Goal: Information Seeking & Learning: Learn about a topic

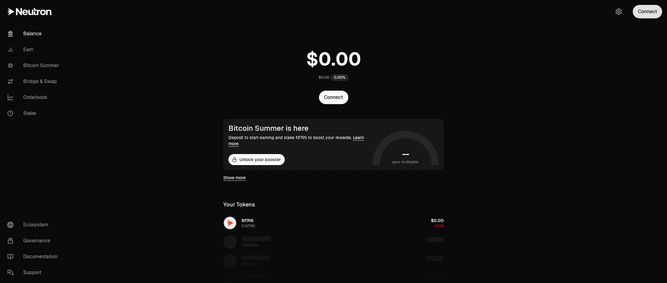
click at [642, 18] on button "Connect" at bounding box center [647, 11] width 29 height 13
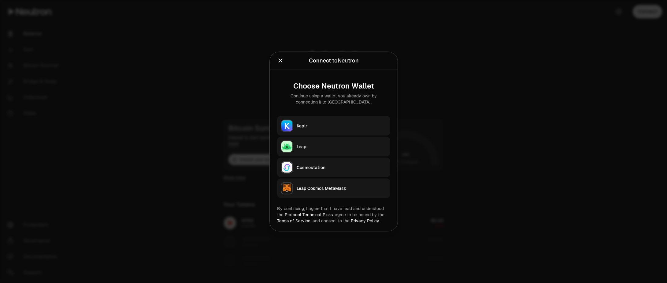
click at [306, 122] on button "Keplr" at bounding box center [333, 126] width 113 height 20
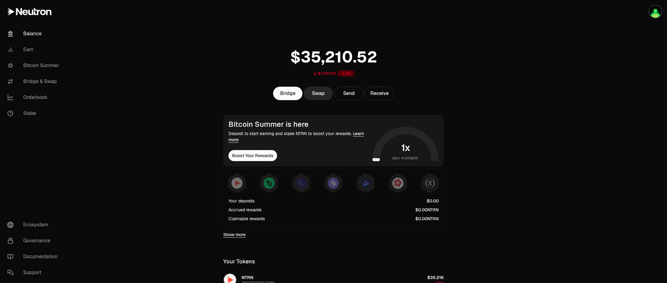
click at [236, 235] on link "Show more" at bounding box center [234, 234] width 22 height 6
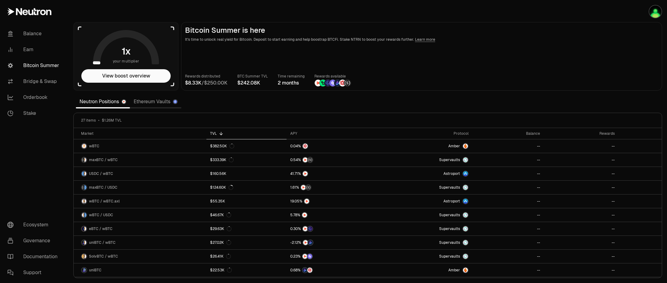
click at [148, 102] on link "Ethereum Vaults" at bounding box center [155, 101] width 51 height 12
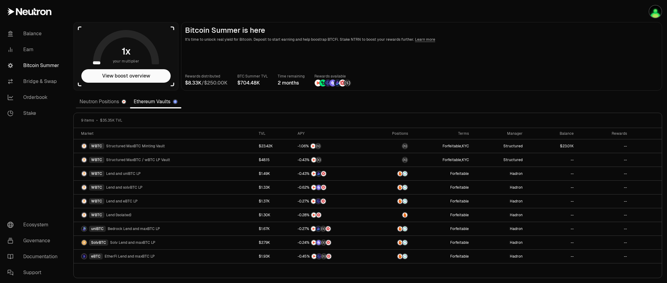
click at [85, 105] on link "Neutron Positions" at bounding box center [103, 101] width 54 height 12
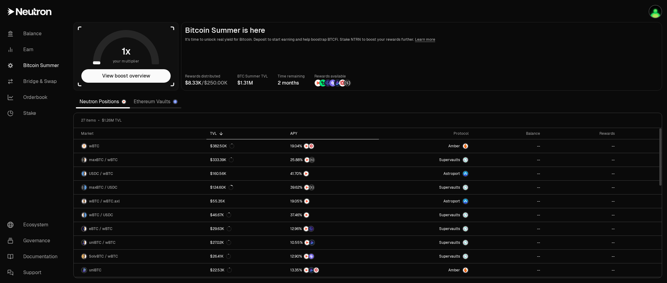
click at [294, 132] on div "APY" at bounding box center [332, 133] width 85 height 5
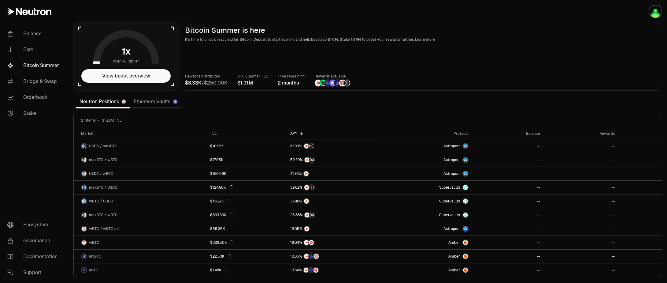
click at [152, 102] on link "Ethereum Vaults" at bounding box center [155, 101] width 51 height 12
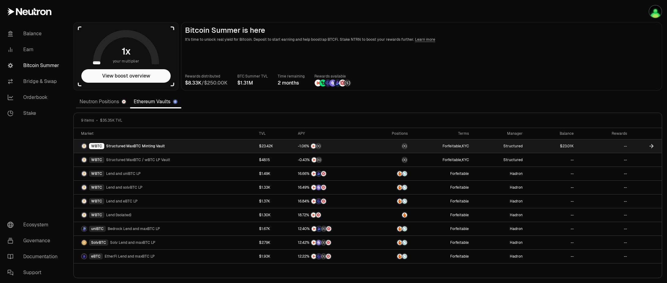
click at [151, 145] on span "Structured MaxBTC Minting Vault" at bounding box center [135, 145] width 59 height 5
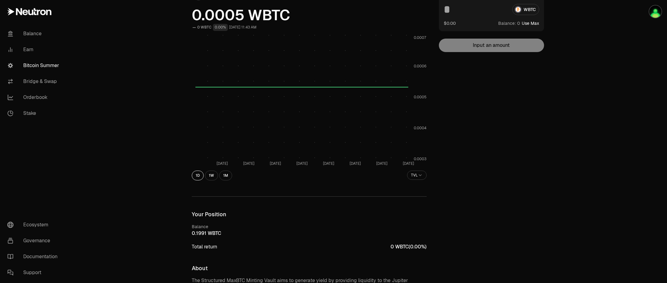
scroll to position [110, 0]
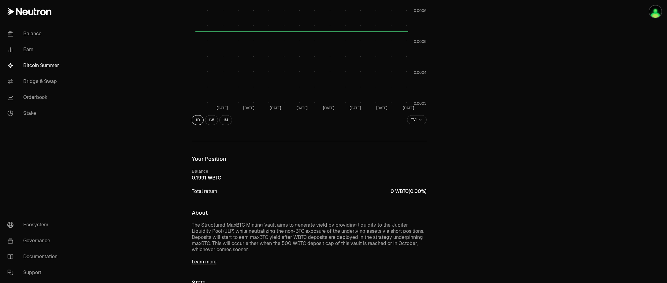
drag, startPoint x: 200, startPoint y: 177, endPoint x: 210, endPoint y: 178, distance: 9.9
click at [210, 178] on div "WBTC" at bounding box center [309, 177] width 235 height 7
click at [269, 178] on div "WBTC" at bounding box center [309, 177] width 235 height 7
click at [28, 66] on link "Bitcoin Summer" at bounding box center [34, 65] width 64 height 16
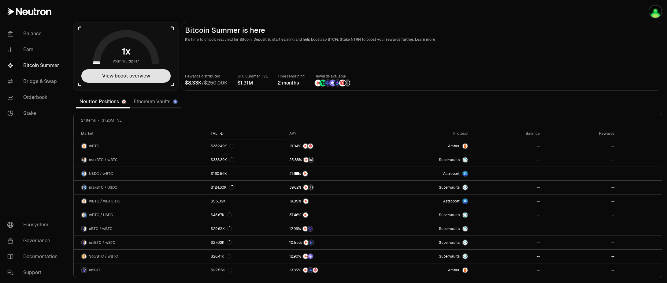
click at [132, 80] on button "View boost overview" at bounding box center [125, 75] width 89 height 13
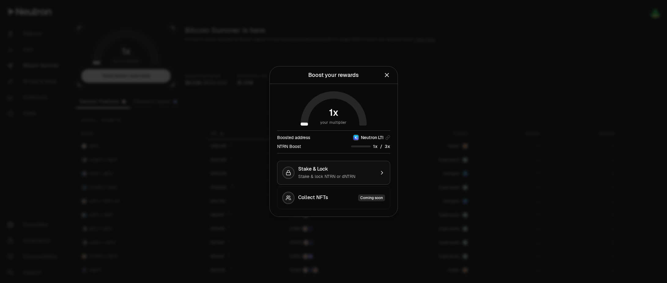
click at [353, 169] on div "Stake & Lock" at bounding box center [336, 169] width 77 height 6
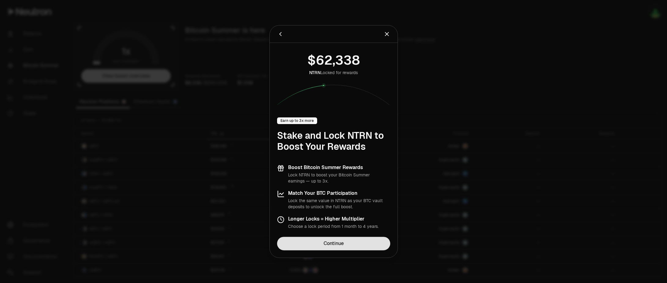
click at [330, 246] on link "Continue" at bounding box center [333, 242] width 113 height 13
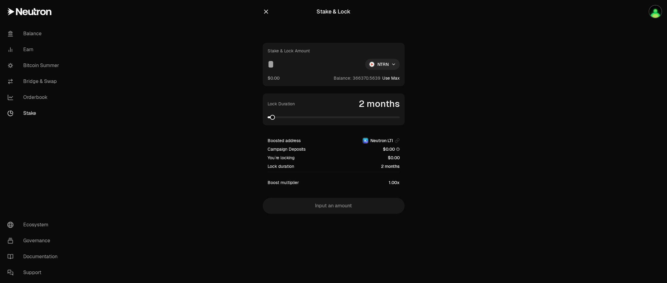
click at [391, 80] on button "Use Max" at bounding box center [390, 78] width 17 height 6
type input "**********"
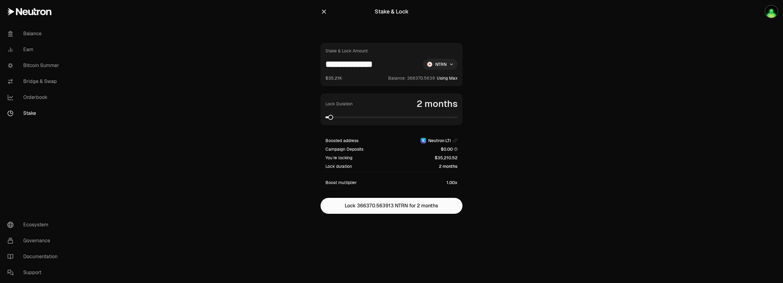
click at [445, 59] on html "**********" at bounding box center [391, 141] width 783 height 283
click at [432, 80] on span "NTRN" at bounding box center [427, 79] width 11 height 6
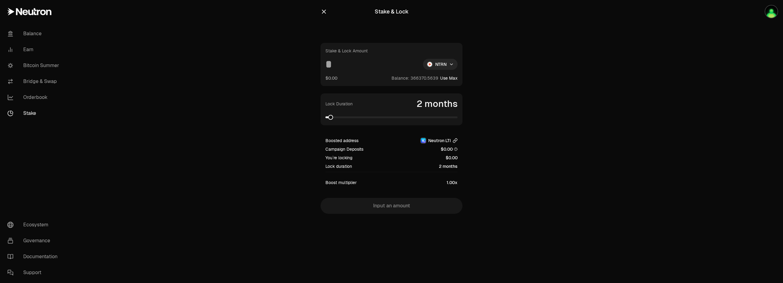
click at [455, 141] on icon "button" at bounding box center [456, 139] width 2 height 3
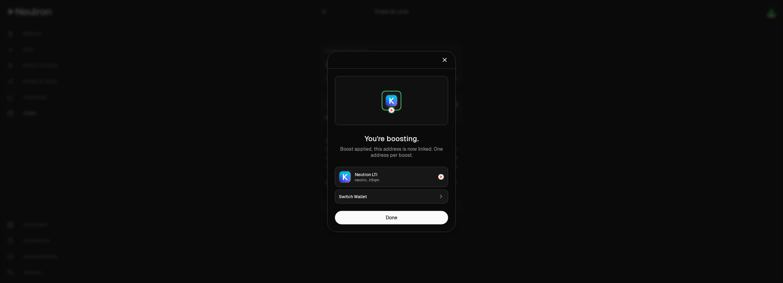
click at [381, 197] on div "Switch Wallet" at bounding box center [386, 196] width 95 height 6
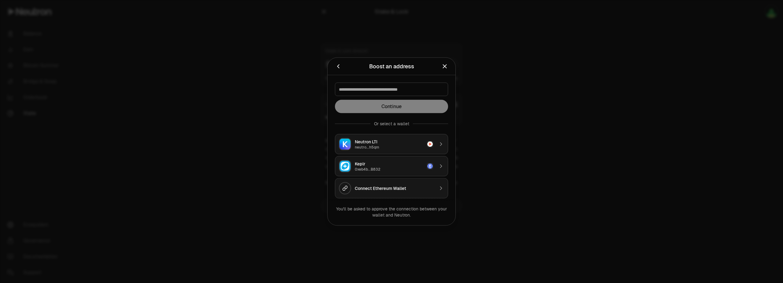
click at [387, 164] on div "Keplr" at bounding box center [389, 164] width 69 height 6
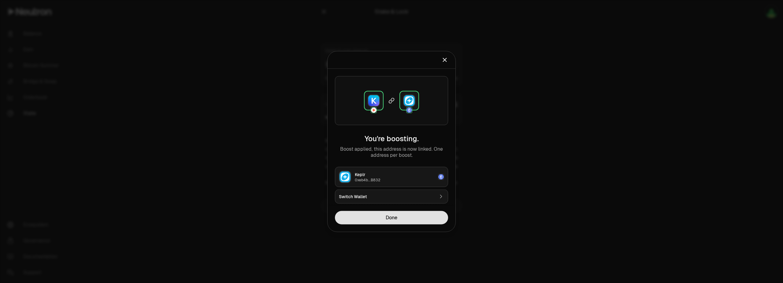
click at [393, 218] on button "Done" at bounding box center [391, 217] width 113 height 13
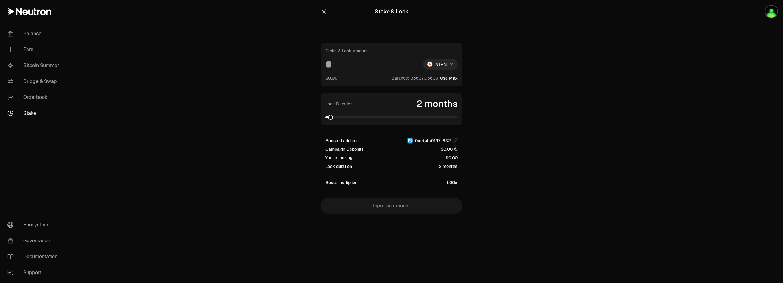
click at [450, 77] on button "Use Max" at bounding box center [448, 78] width 17 height 6
type input "**********"
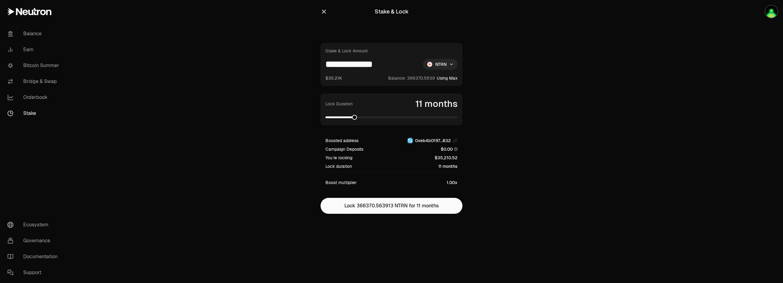
click at [353, 116] on span at bounding box center [354, 117] width 5 height 5
click at [383, 116] on span at bounding box center [383, 117] width 5 height 5
click at [445, 150] on span "$0.00" at bounding box center [449, 149] width 17 height 6
click at [322, 13] on icon "button" at bounding box center [324, 12] width 4 height 4
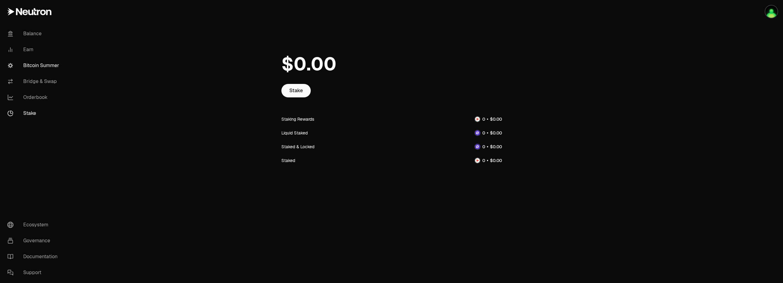
click at [28, 65] on link "Bitcoin Summer" at bounding box center [34, 65] width 64 height 16
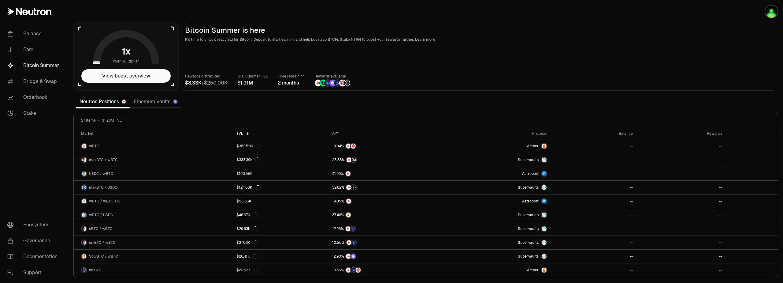
click at [156, 102] on link "Ethereum Vaults" at bounding box center [155, 101] width 51 height 12
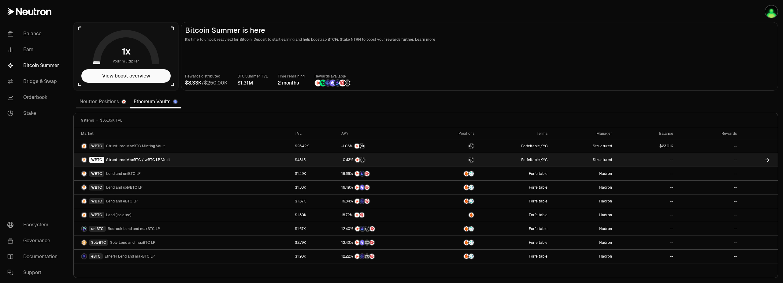
drag, startPoint x: 135, startPoint y: 160, endPoint x: 119, endPoint y: 160, distance: 15.9
click at [119, 160] on span "Structured MaxBTC / wBTC LP Vault" at bounding box center [138, 159] width 64 height 5
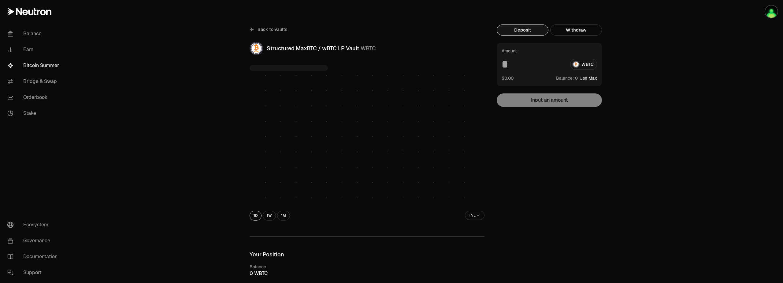
click at [258, 33] on link "Back to Vaults" at bounding box center [269, 29] width 38 height 10
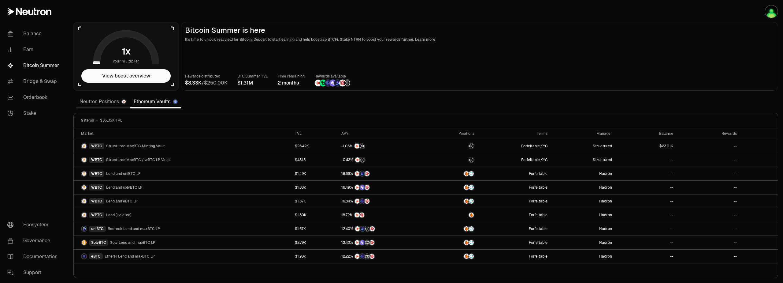
click at [104, 98] on link "Neutron Positions" at bounding box center [103, 101] width 54 height 12
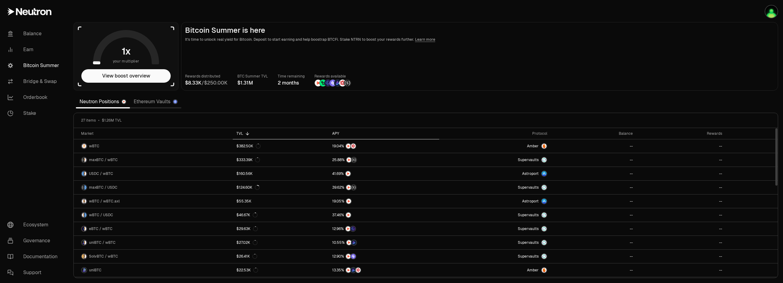
click at [342, 132] on icon at bounding box center [343, 133] width 5 height 5
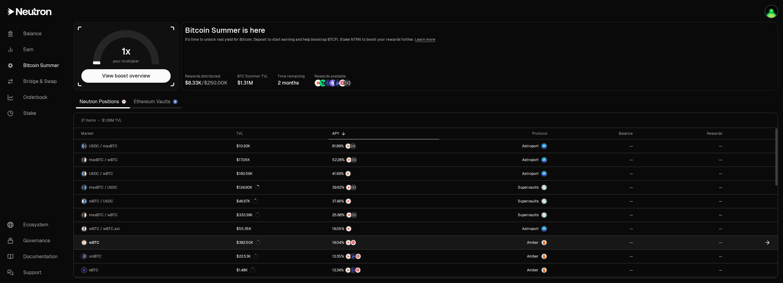
click at [545, 242] on img at bounding box center [544, 242] width 5 height 5
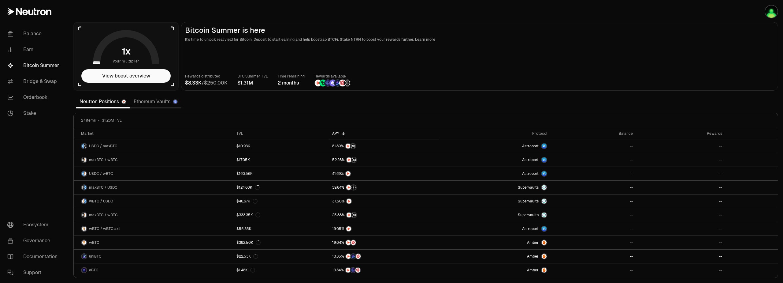
click at [158, 104] on link "Ethereum Vaults" at bounding box center [155, 101] width 51 height 12
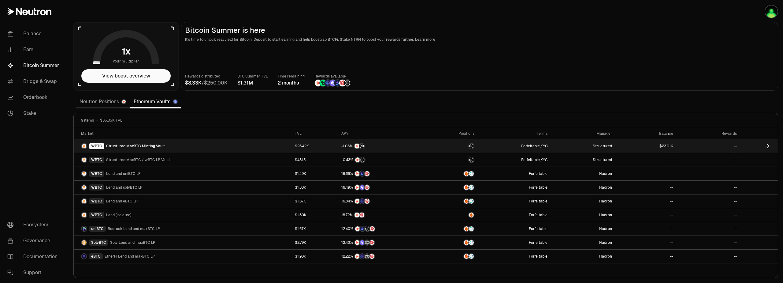
click at [133, 143] on div "WBTC Structured MaxBTC Minting Vault" at bounding box center [123, 146] width 84 height 6
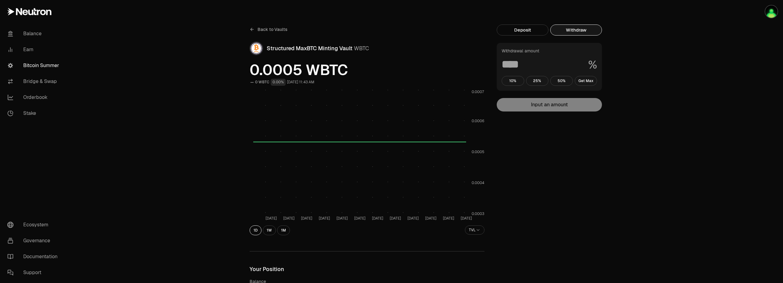
click at [583, 31] on button "Withdraw" at bounding box center [576, 29] width 52 height 11
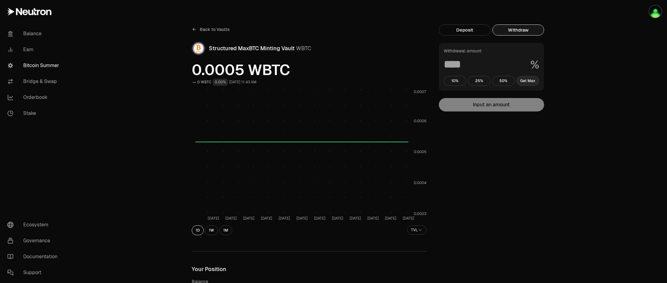
click at [525, 83] on button "Get Max" at bounding box center [528, 81] width 23 height 10
type input "***"
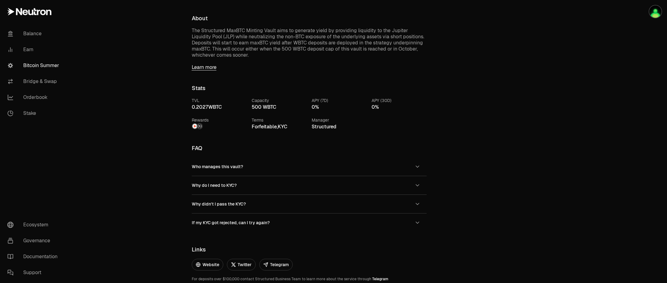
scroll to position [294, 0]
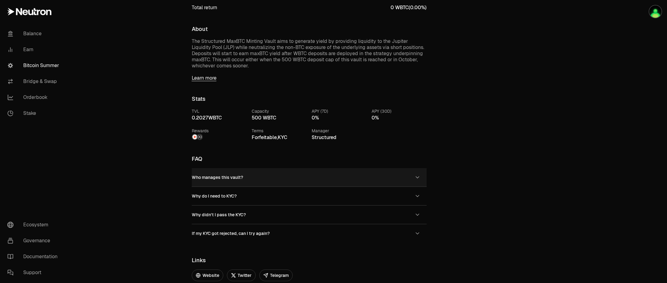
click at [216, 177] on span "Who manages this vault?" at bounding box center [217, 177] width 51 height 6
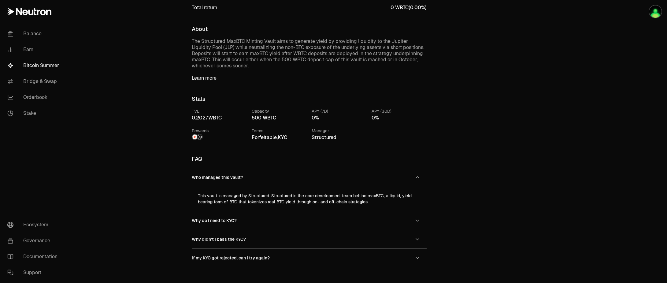
scroll to position [0, 0]
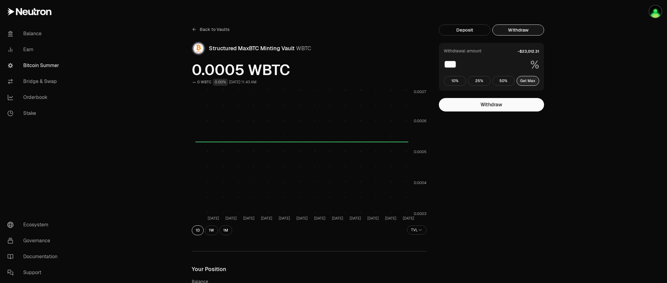
click at [529, 82] on button "Get Max" at bounding box center [528, 81] width 23 height 10
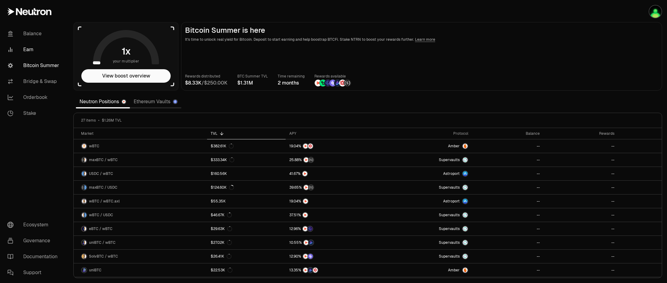
click at [26, 50] on link "Earn" at bounding box center [34, 50] width 64 height 16
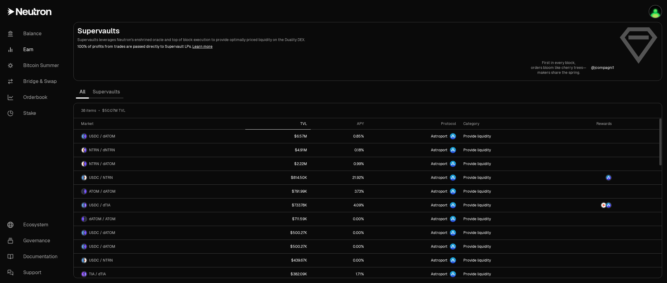
click at [293, 120] on th "TVL" at bounding box center [277, 123] width 65 height 11
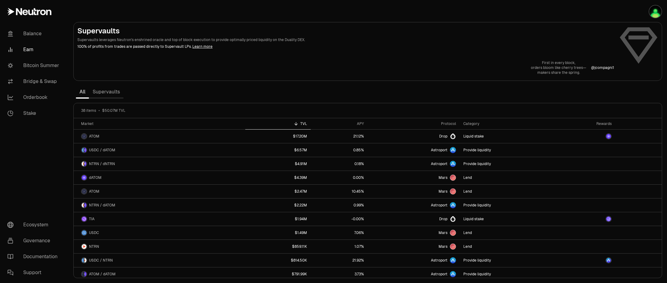
click at [110, 91] on link "Supervaults" at bounding box center [106, 92] width 35 height 12
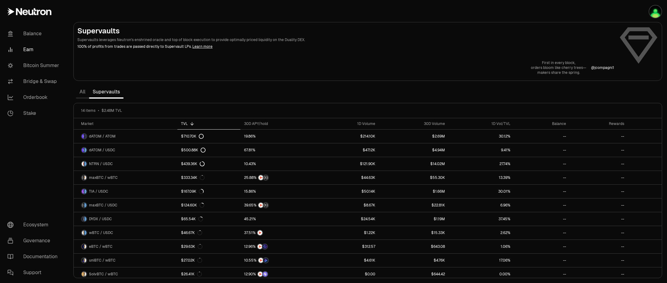
click at [82, 91] on link "All" at bounding box center [82, 92] width 13 height 12
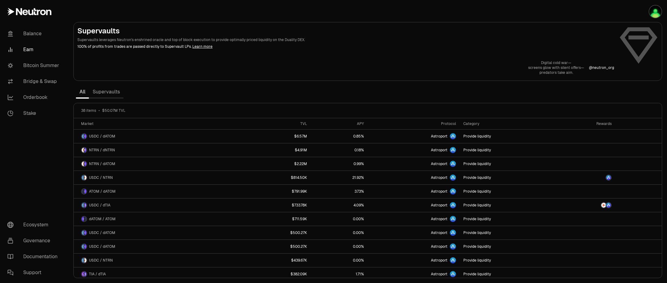
click at [108, 94] on link "Supervaults" at bounding box center [106, 92] width 35 height 12
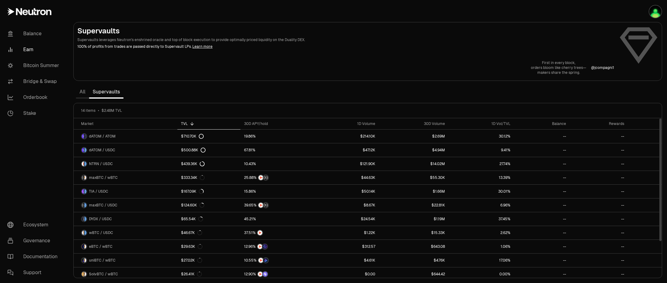
click at [194, 121] on div "TVL" at bounding box center [209, 123] width 56 height 5
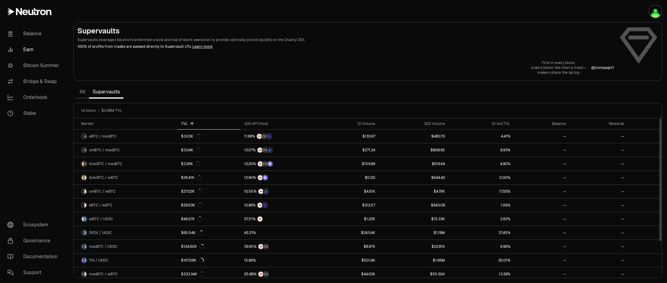
click at [190, 122] on icon at bounding box center [192, 123] width 5 height 5
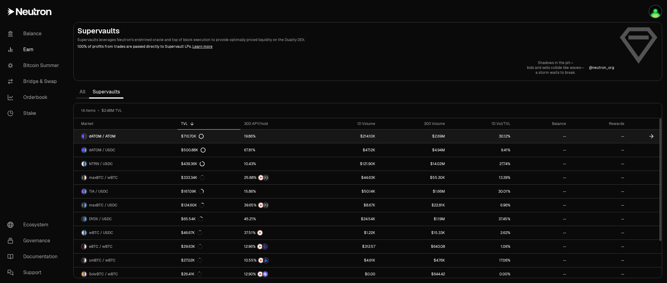
click at [201, 134] on icon at bounding box center [201, 136] width 4 height 4
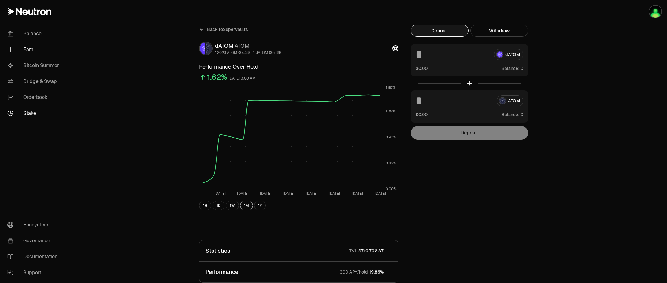
click at [24, 112] on link "Stake" at bounding box center [34, 113] width 64 height 16
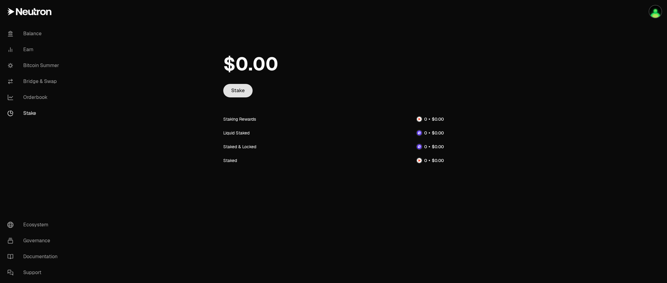
click at [243, 89] on link "Stake" at bounding box center [237, 90] width 29 height 13
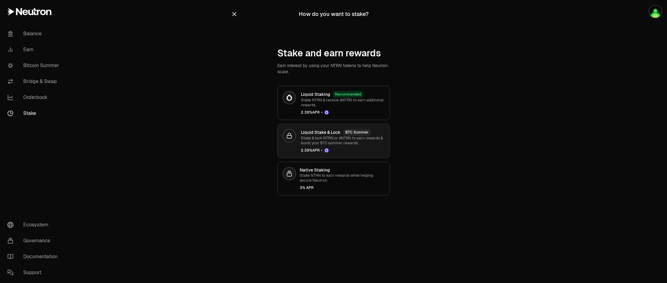
click at [357, 144] on p "Stake & lock NTRN or dNTRN to earn rewards & boost your BTC summer rewards." at bounding box center [343, 140] width 84 height 10
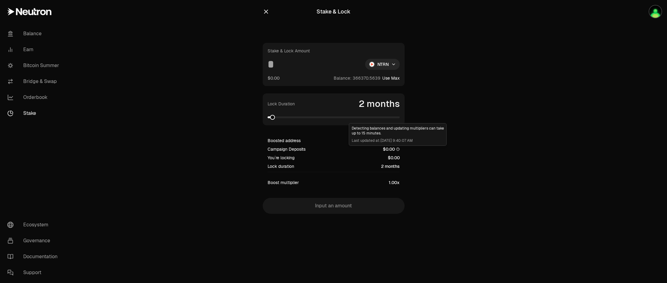
click at [398, 149] on icon at bounding box center [398, 149] width 4 height 4
click at [34, 65] on link "Bitcoin Summer" at bounding box center [34, 65] width 64 height 16
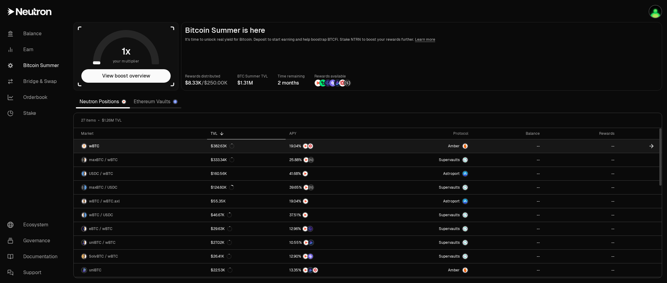
click at [292, 146] on span "9" at bounding box center [292, 146] width 2 height 5
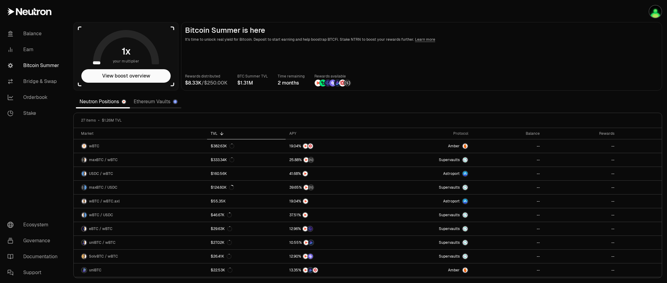
click at [153, 102] on link "Ethereum Vaults" at bounding box center [155, 101] width 51 height 12
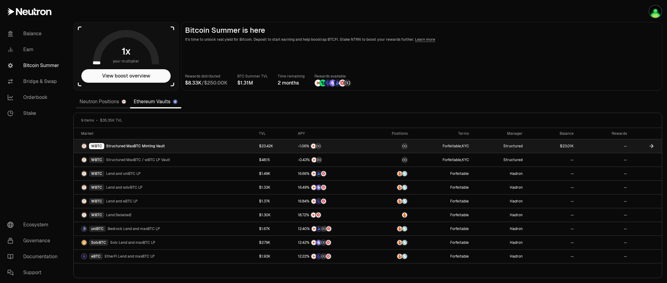
click at [145, 144] on span "Structured MaxBTC Minting Vault" at bounding box center [135, 145] width 59 height 5
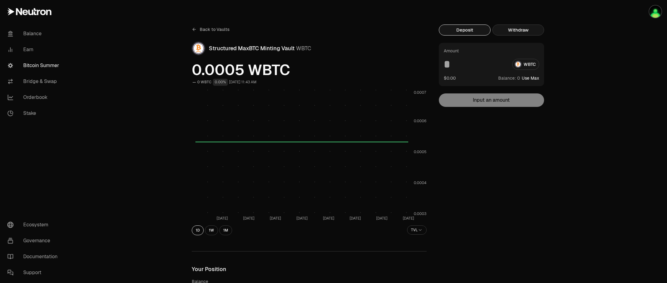
click at [521, 30] on button "Withdraw" at bounding box center [518, 29] width 52 height 11
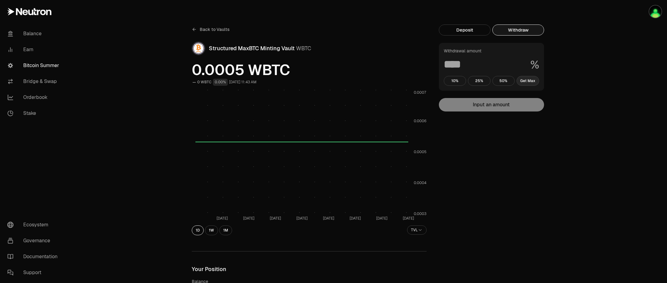
click at [527, 82] on button "Get Max" at bounding box center [528, 81] width 23 height 10
type input "***"
click at [501, 106] on button "Withdraw" at bounding box center [491, 104] width 105 height 13
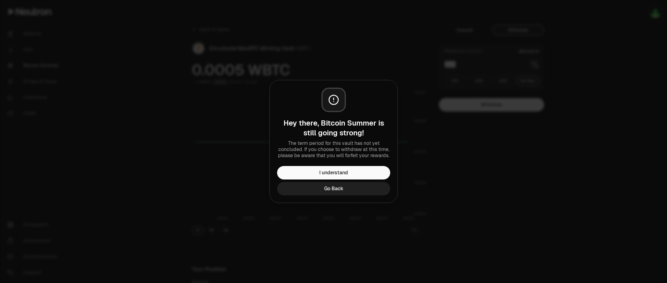
click at [344, 188] on button "Go Back" at bounding box center [333, 188] width 113 height 13
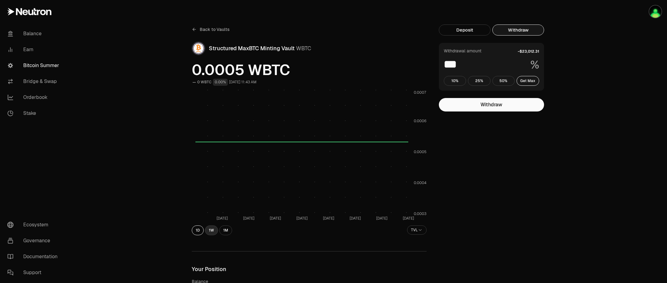
click at [211, 232] on button "1W" at bounding box center [211, 230] width 13 height 10
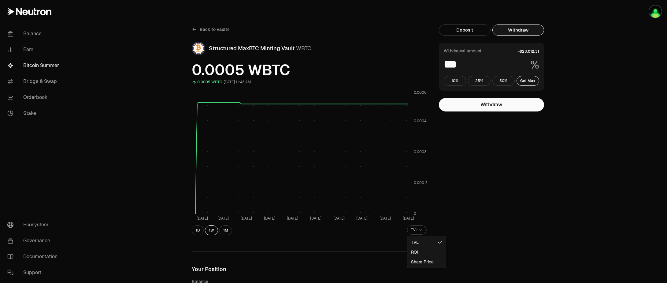
drag, startPoint x: 204, startPoint y: 236, endPoint x: 196, endPoint y: 228, distance: 11.7
click at [26, 34] on link "Balance" at bounding box center [34, 34] width 64 height 16
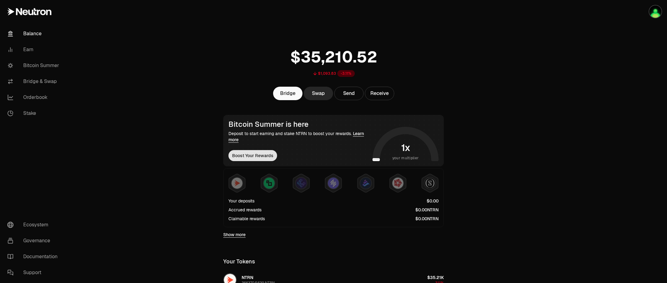
click at [252, 153] on button "Boost Your Rewards" at bounding box center [252, 155] width 49 height 11
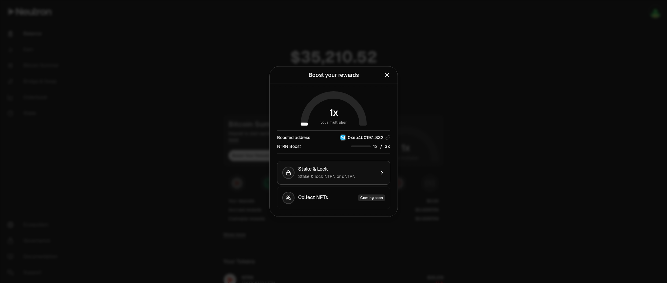
click at [318, 174] on span "Stake & lock NTRN or dNTRN" at bounding box center [326, 176] width 57 height 6
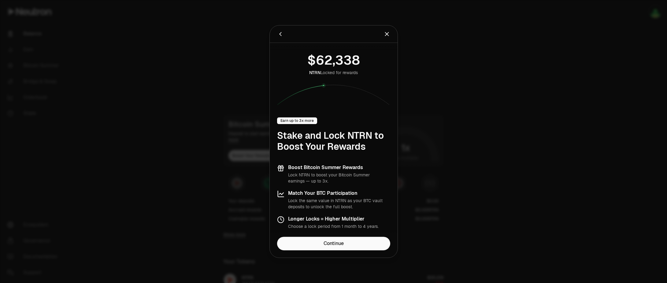
drag, startPoint x: 334, startPoint y: 240, endPoint x: 298, endPoint y: 208, distance: 47.9
click at [298, 208] on div "Learn about staking and locking NTRN to boost your Bitcoin Summer rewards. NTRN…" at bounding box center [334, 141] width 128 height 232
click at [324, 239] on link "Continue" at bounding box center [333, 242] width 113 height 13
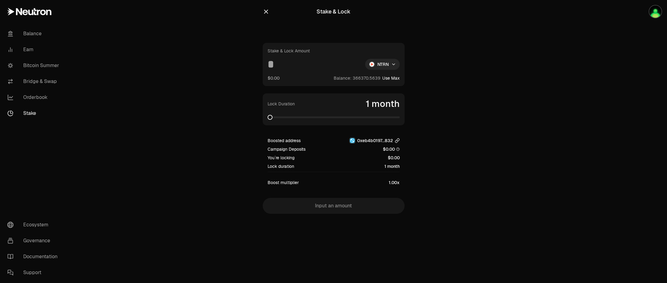
click at [396, 139] on icon "button" at bounding box center [397, 140] width 5 height 5
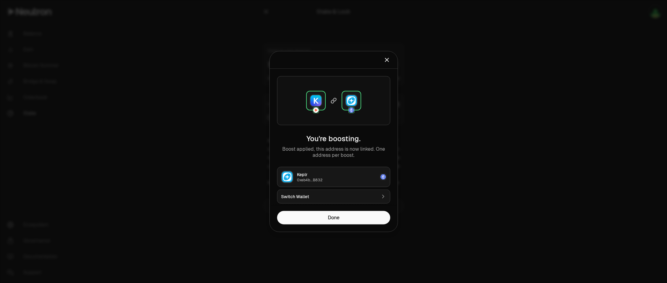
click at [351, 200] on button "Switch Wallet" at bounding box center [333, 196] width 113 height 14
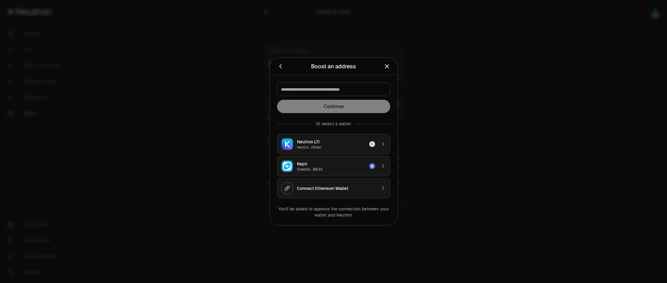
click at [343, 143] on div "Neutron LTI" at bounding box center [331, 142] width 69 height 6
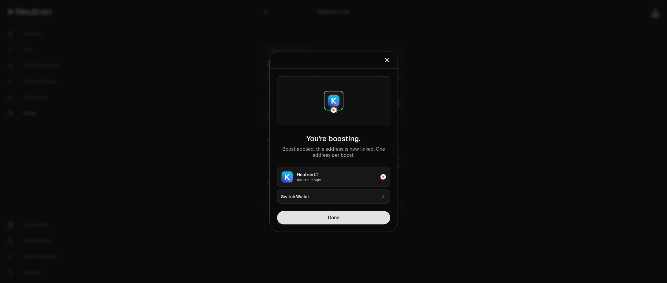
click at [348, 218] on button "Done" at bounding box center [333, 217] width 113 height 13
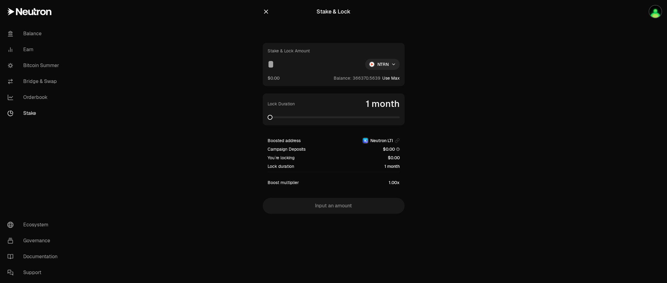
drag, startPoint x: 543, startPoint y: 59, endPoint x: 544, endPoint y: 43, distance: 16.2
click at [543, 59] on main "Stake & Lock Stake & Lock Amount NTRN $0.00 Balance: Use Max Lock Duration 1 mo…" at bounding box center [368, 119] width 599 height 238
click at [284, 118] on span at bounding box center [286, 117] width 5 height 5
click at [285, 63] on input at bounding box center [314, 64] width 93 height 11
click at [296, 64] on input at bounding box center [314, 64] width 93 height 11
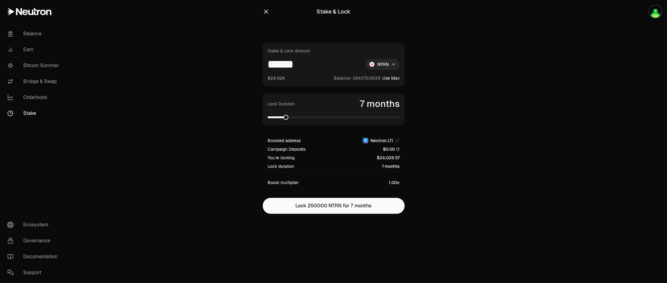
type input "******"
click at [268, 115] on span at bounding box center [270, 117] width 5 height 5
click at [33, 67] on link "Bitcoin Summer" at bounding box center [34, 65] width 64 height 16
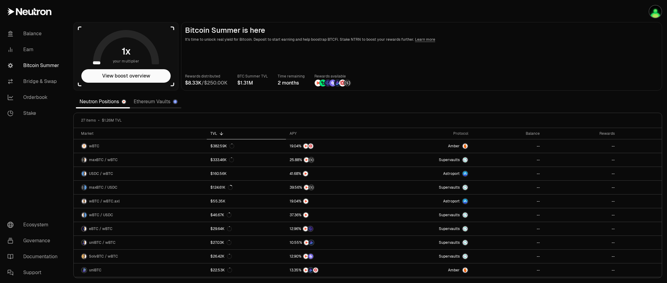
click at [158, 104] on link "Ethereum Vaults" at bounding box center [155, 101] width 51 height 12
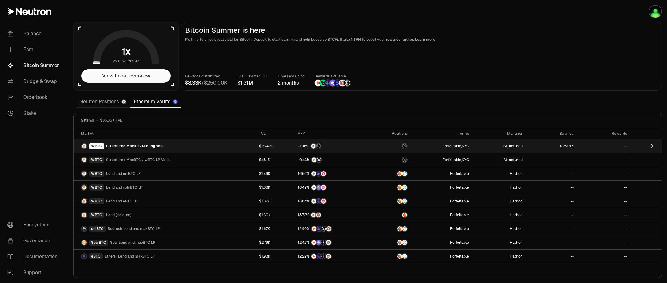
click at [124, 147] on span "Structured MaxBTC Minting Vault" at bounding box center [135, 145] width 59 height 5
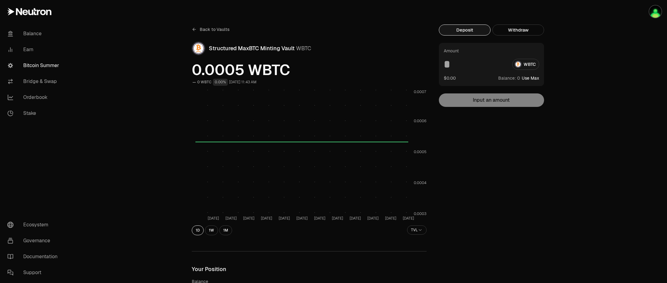
click at [24, 67] on link "Bitcoin Summer" at bounding box center [34, 65] width 64 height 16
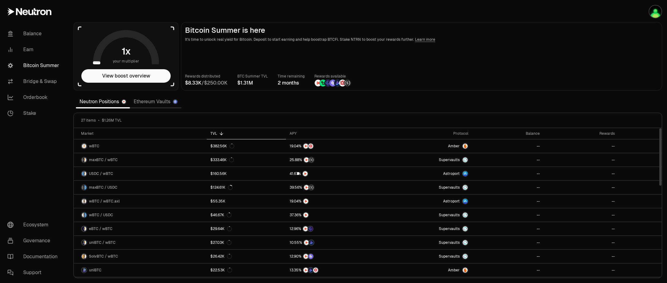
click at [154, 100] on link "Ethereum Vaults" at bounding box center [155, 101] width 51 height 12
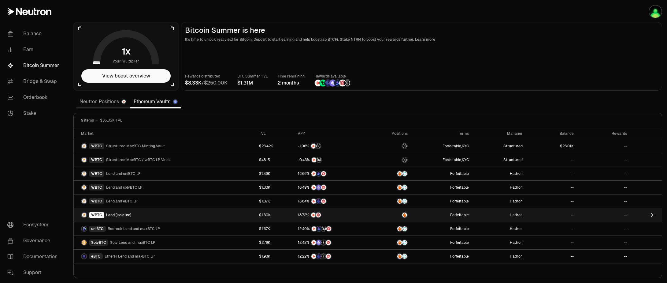
click at [115, 214] on span "Lend (Isolated)" at bounding box center [118, 214] width 25 height 5
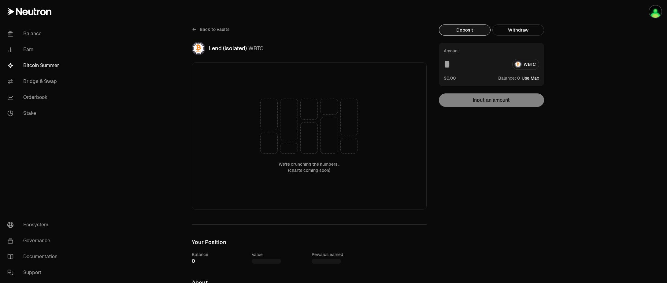
click at [468, 103] on div "Amount WBTC $0.00 Balance: Use Max Input an amount" at bounding box center [491, 75] width 105 height 64
click at [194, 29] on icon at bounding box center [194, 29] width 5 height 5
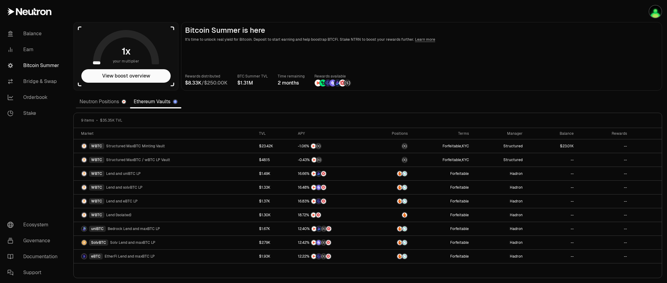
click at [94, 101] on link "Neutron Positions" at bounding box center [103, 101] width 54 height 12
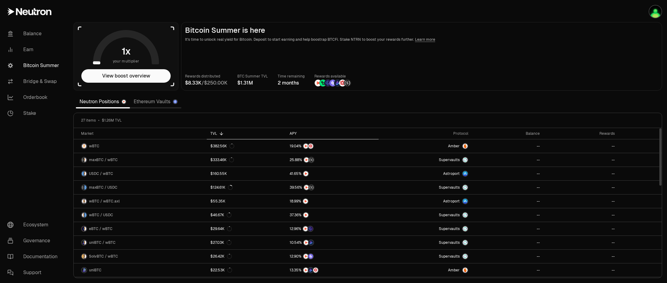
click at [297, 129] on th "APY" at bounding box center [332, 133] width 93 height 11
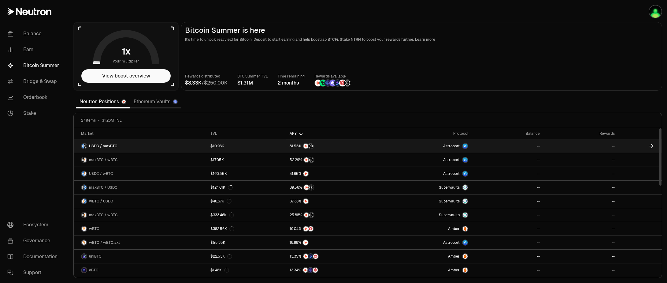
click at [95, 146] on span "USDC / maxBTC" at bounding box center [103, 145] width 28 height 5
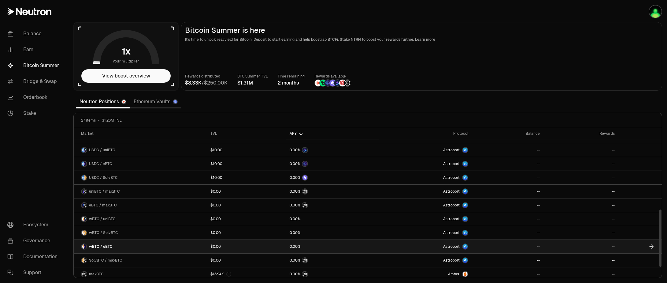
scroll to position [233, 0]
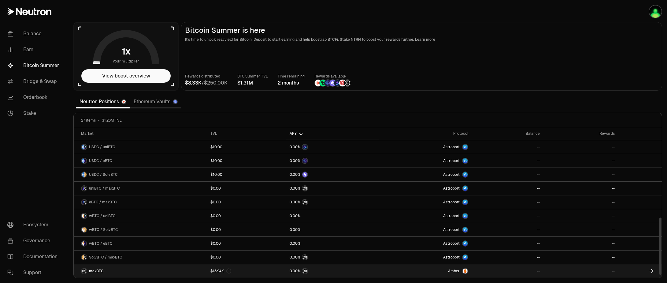
click at [223, 269] on div "$13.94K" at bounding box center [220, 270] width 21 height 5
